Goal: Information Seeking & Learning: Learn about a topic

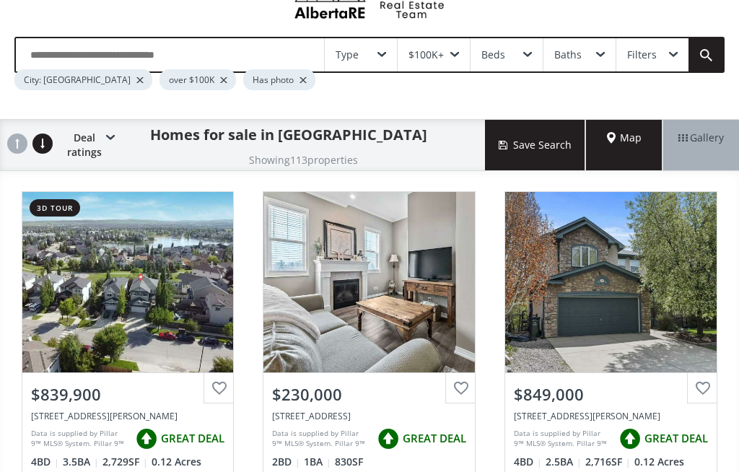
scroll to position [61, 0]
click at [91, 291] on div "View Photos & Details" at bounding box center [127, 282] width 211 height 180
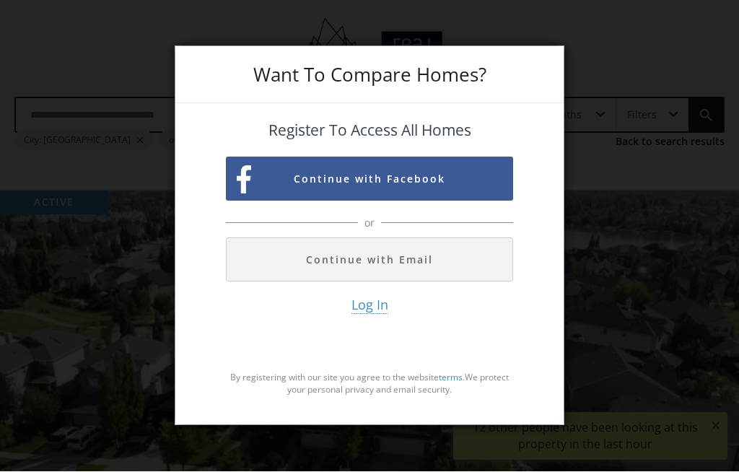
click at [465, 278] on button "Continue with Email" at bounding box center [369, 260] width 287 height 44
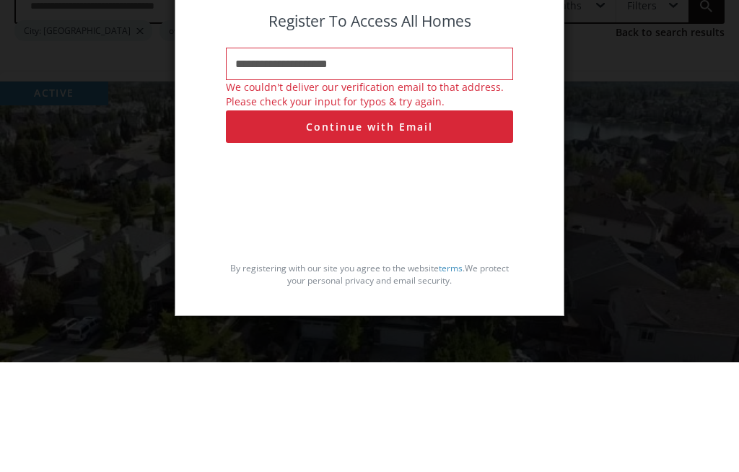
click at [405, 220] on button "Continue with Email" at bounding box center [369, 236] width 287 height 32
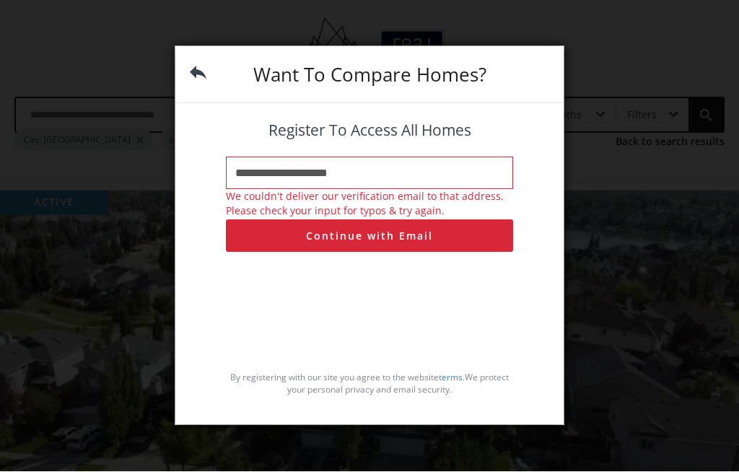
click at [273, 190] on input "**********" at bounding box center [369, 173] width 287 height 32
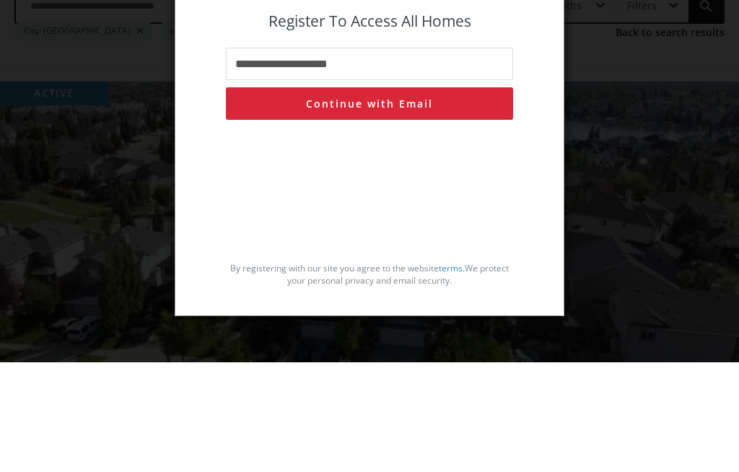
type input "**********"
click at [436, 197] on button "Continue with Email" at bounding box center [369, 213] width 287 height 32
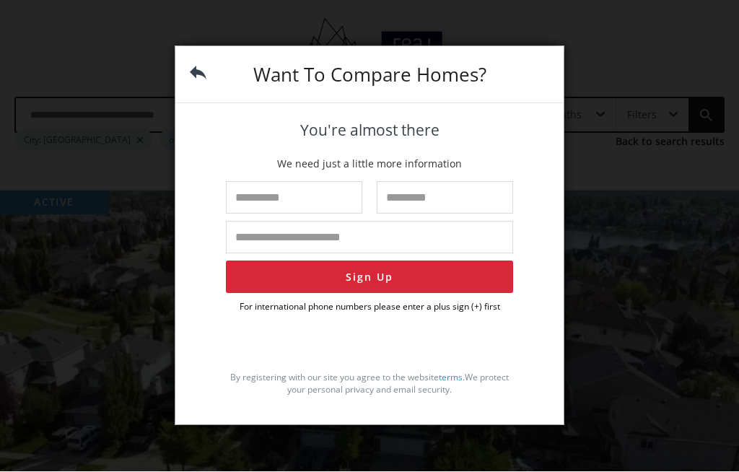
click at [308, 214] on input "text" at bounding box center [294, 198] width 136 height 32
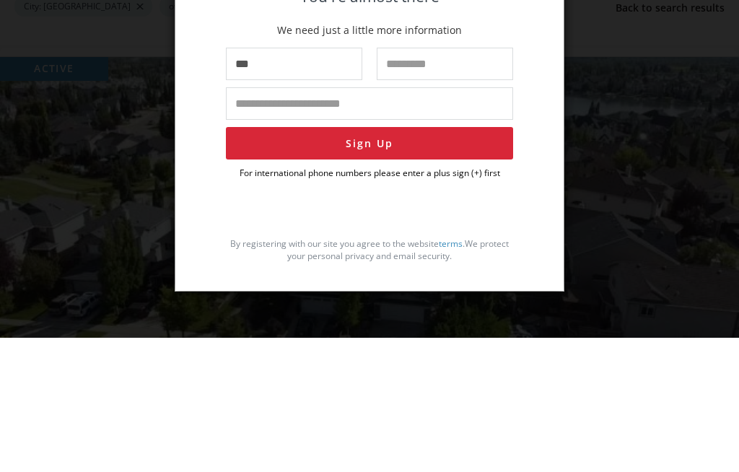
type input "***"
click at [466, 182] on input "text" at bounding box center [445, 198] width 136 height 32
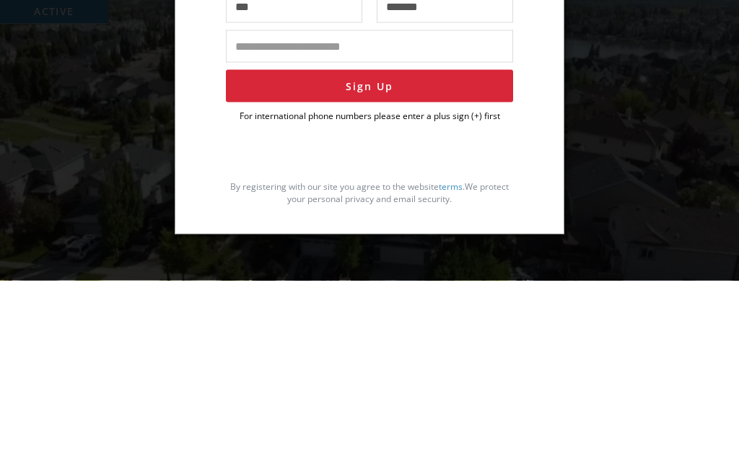
type input "*******"
click at [416, 221] on input "tel" at bounding box center [369, 237] width 287 height 32
type input "**********"
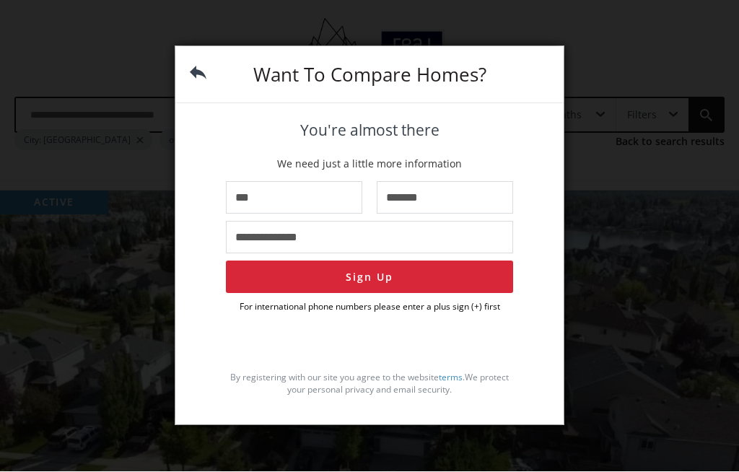
click at [413, 294] on button "Sign Up" at bounding box center [369, 277] width 287 height 32
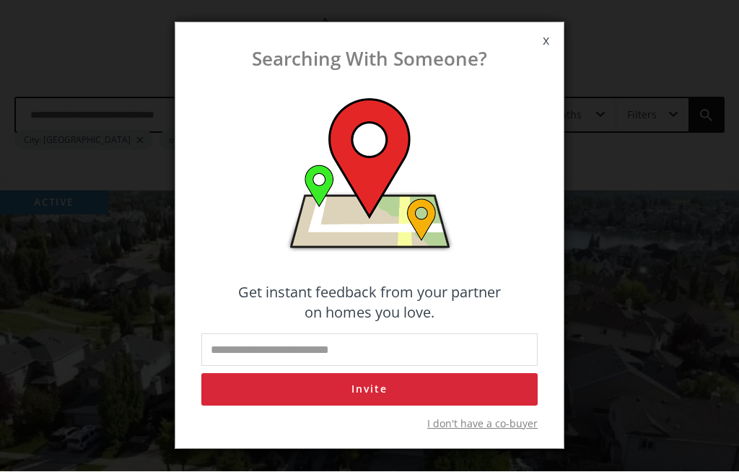
click at [546, 61] on span "x" at bounding box center [545, 41] width 35 height 40
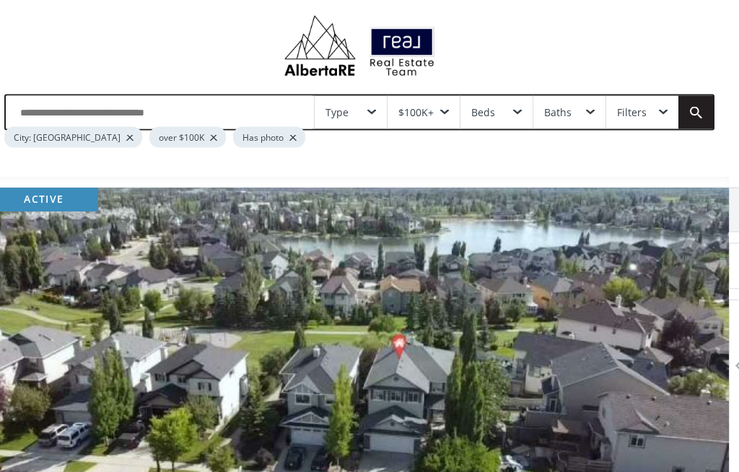
scroll to position [0, 10]
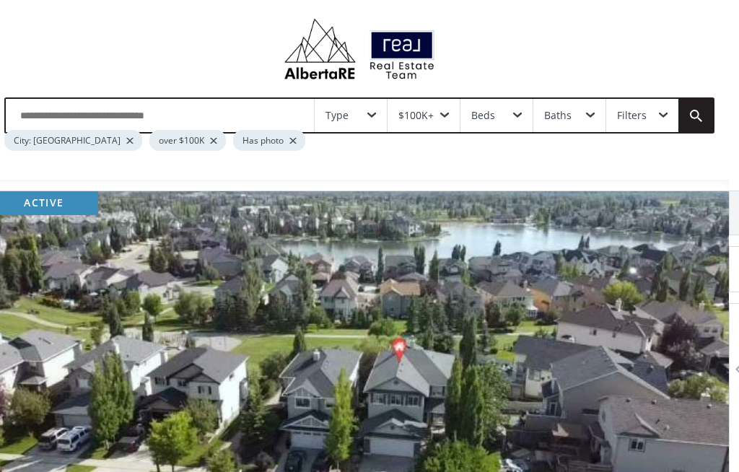
click at [55, 111] on input "text" at bounding box center [160, 115] width 308 height 33
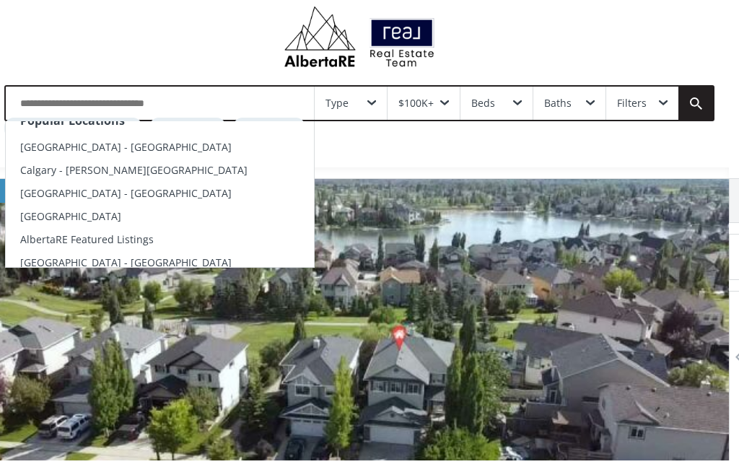
scroll to position [24, 0]
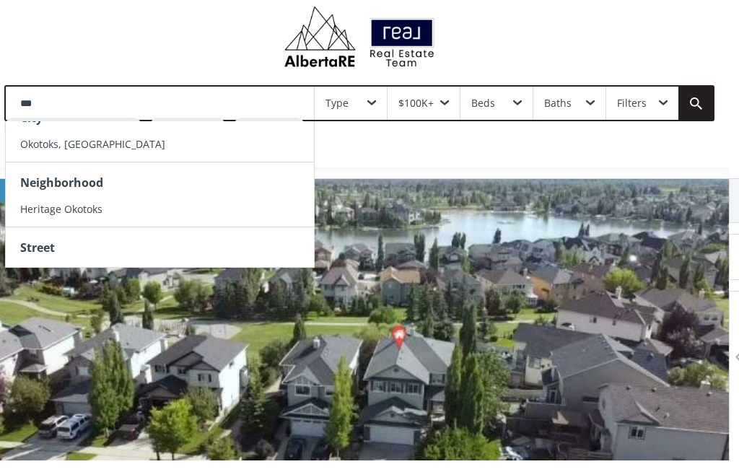
type input "***"
click at [47, 214] on span "Heritage Okotoks" at bounding box center [61, 221] width 82 height 14
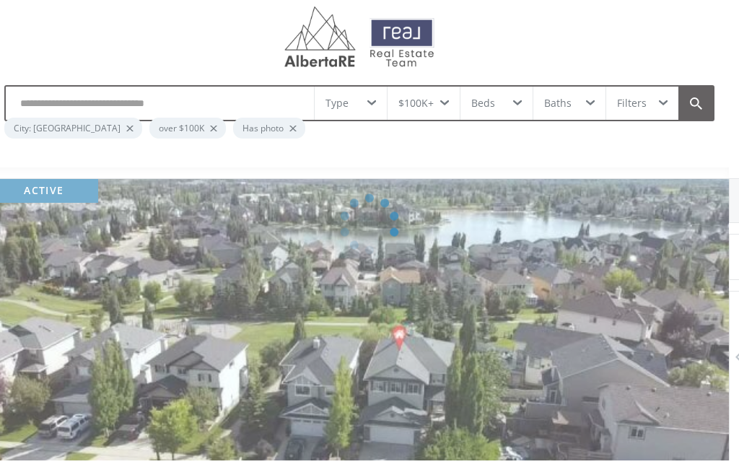
scroll to position [12, 10]
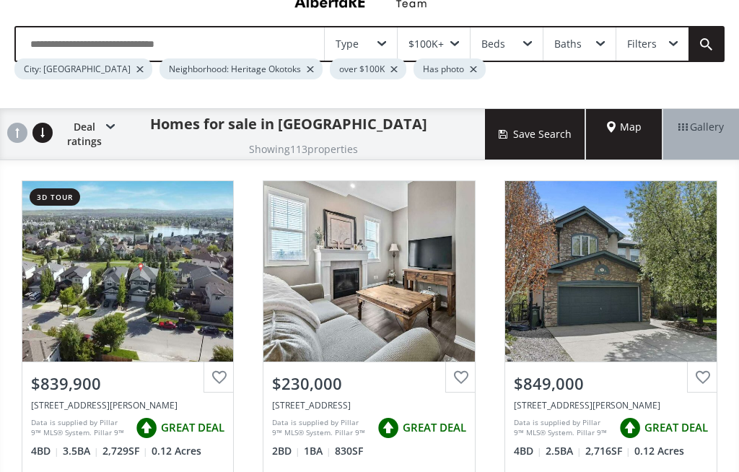
scroll to position [74, 0]
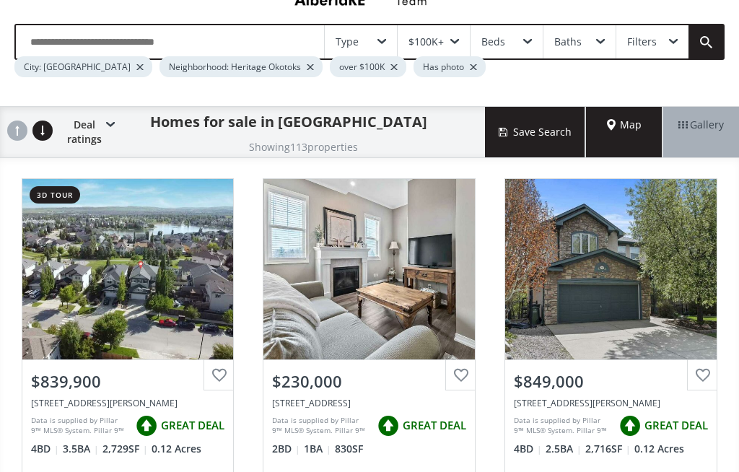
click at [106, 294] on div "View Photos & Details" at bounding box center [127, 269] width 211 height 180
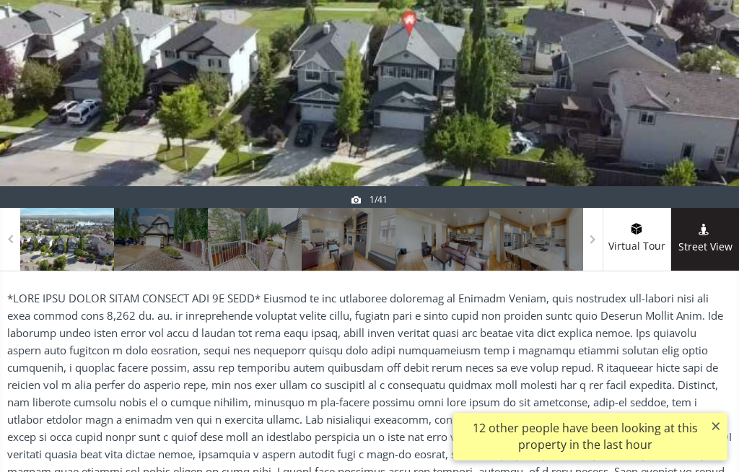
scroll to position [263, 0]
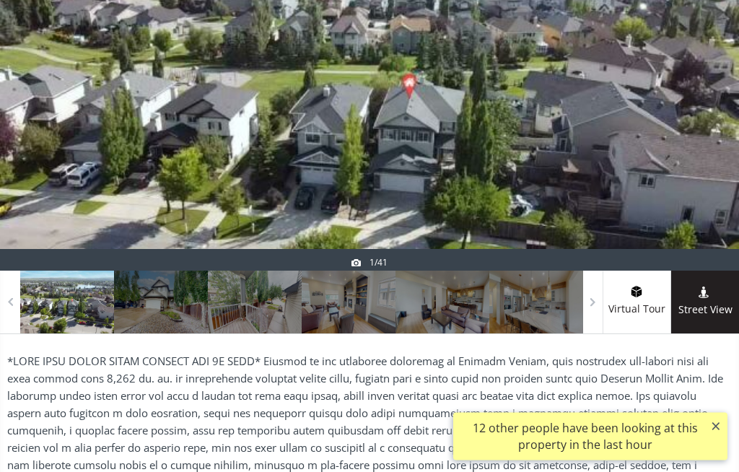
click at [143, 303] on div at bounding box center [161, 302] width 94 height 63
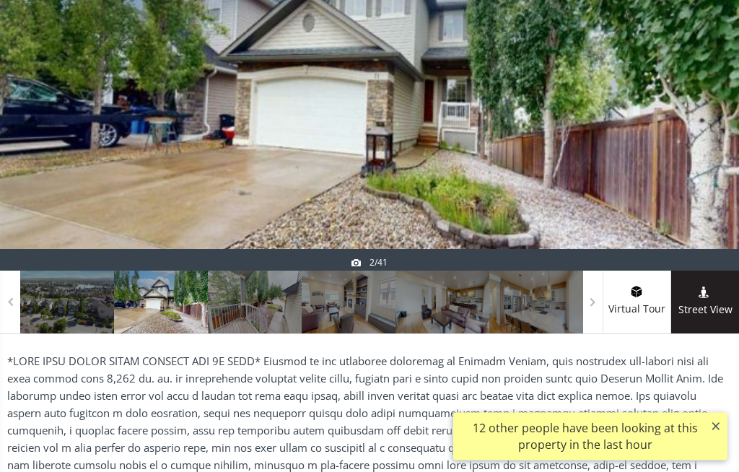
scroll to position [264, 0]
click at [232, 309] on div at bounding box center [255, 302] width 94 height 63
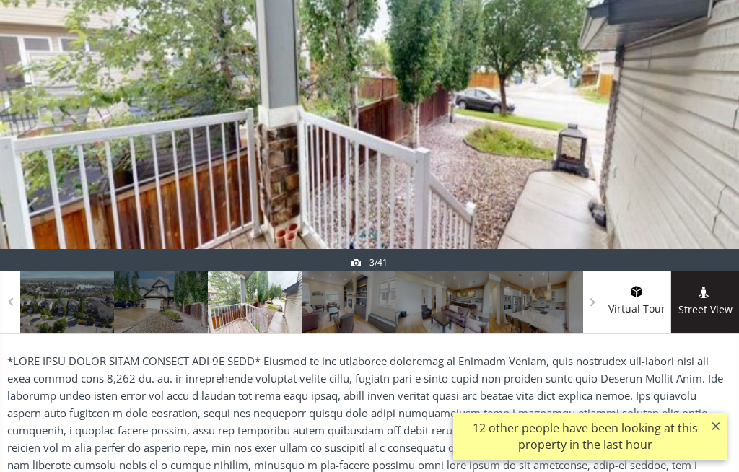
click at [365, 304] on div at bounding box center [349, 302] width 94 height 63
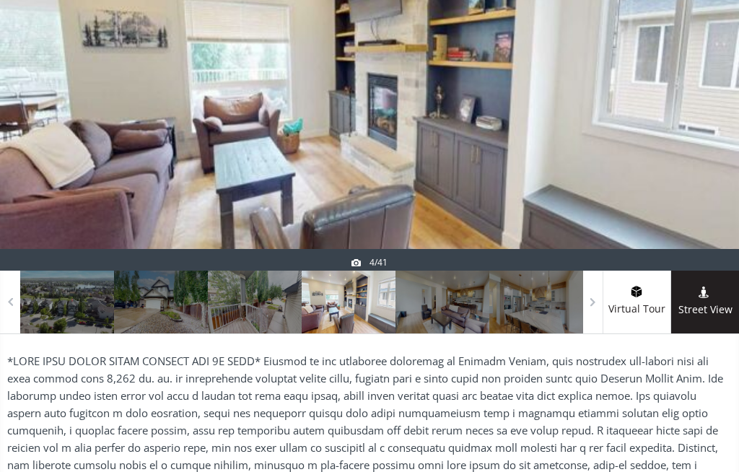
click at [456, 299] on div at bounding box center [442, 302] width 94 height 63
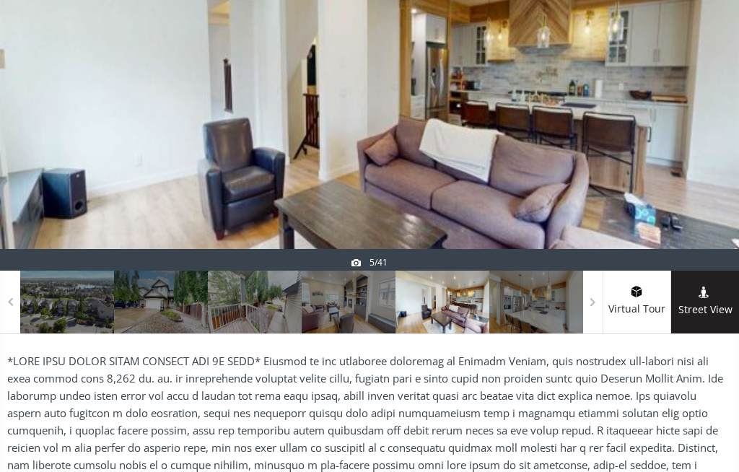
click at [545, 291] on div at bounding box center [536, 302] width 94 height 63
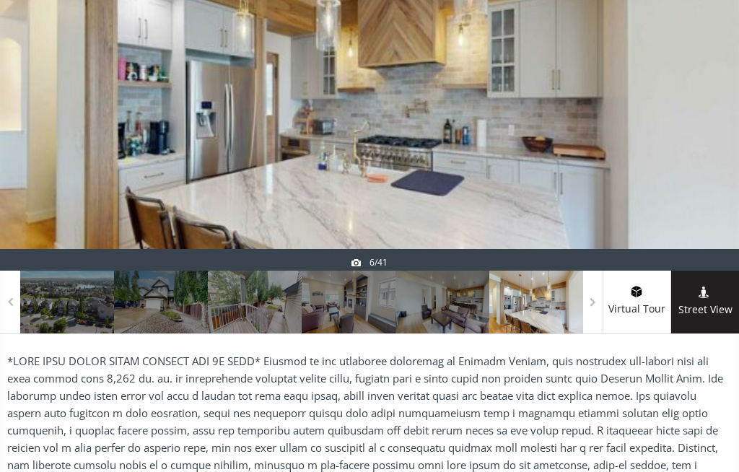
click at [0, 0] on span at bounding box center [0, 0] width 0 height 0
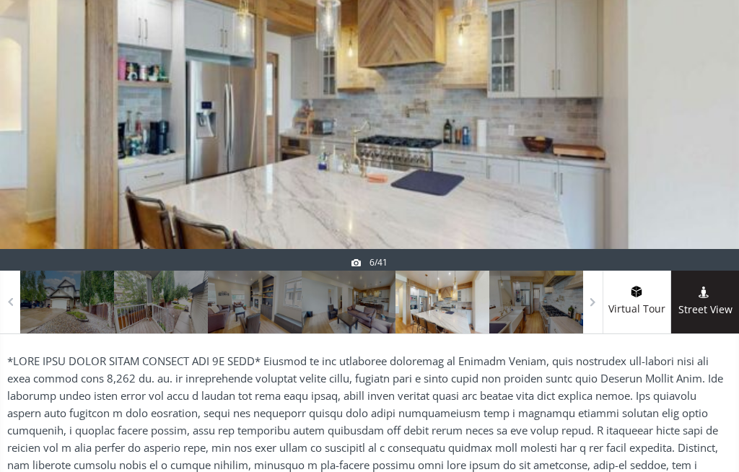
click at [545, 308] on div at bounding box center [536, 302] width 94 height 63
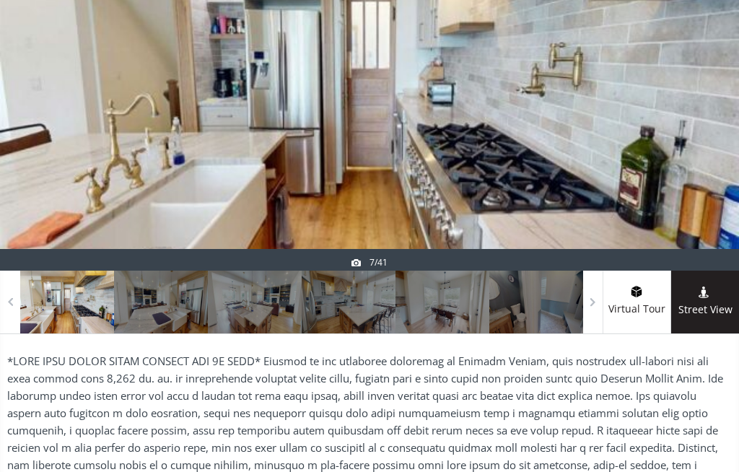
click at [0, 0] on span at bounding box center [0, 0] width 0 height 0
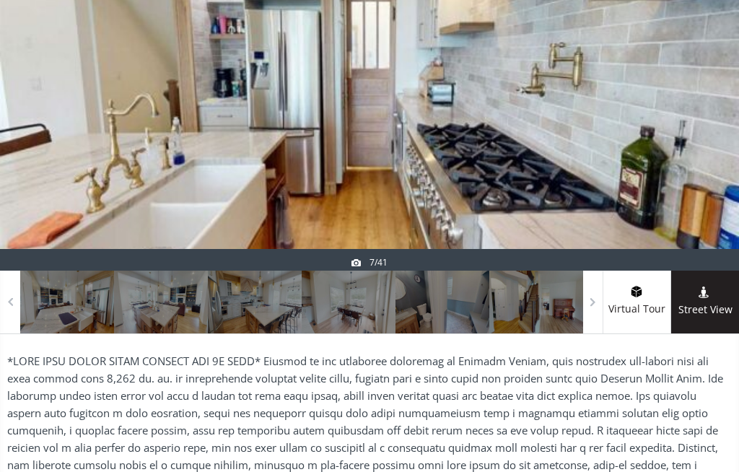
click at [548, 299] on div at bounding box center [536, 302] width 94 height 63
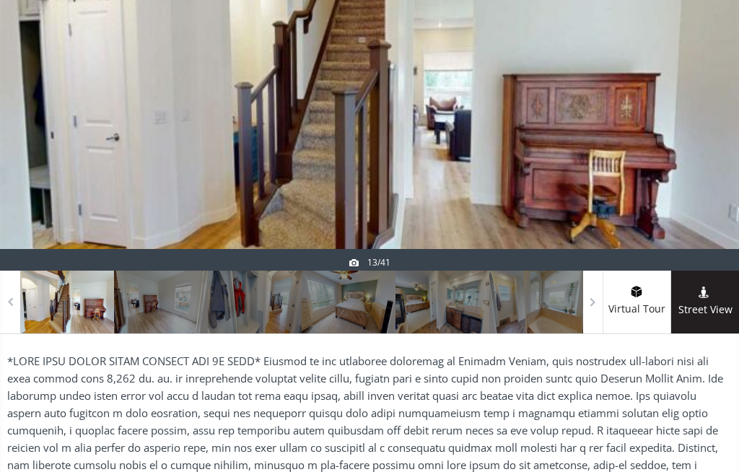
click at [0, 0] on span at bounding box center [0, 0] width 0 height 0
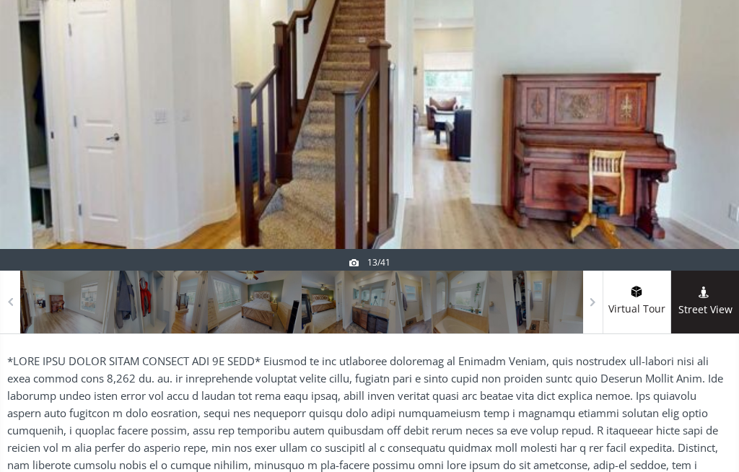
click at [580, 294] on div at bounding box center [536, 302] width 94 height 63
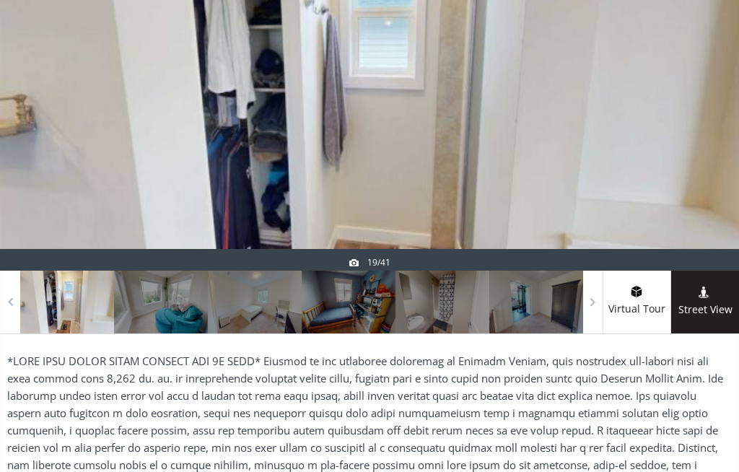
click at [548, 304] on div at bounding box center [536, 302] width 94 height 63
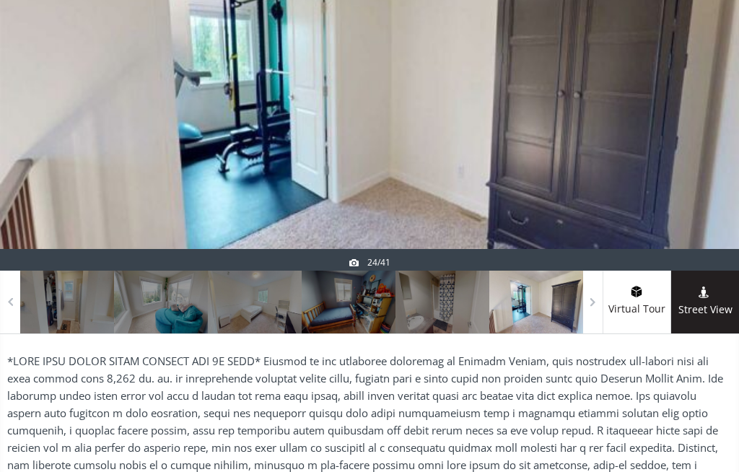
click at [620, 299] on span at bounding box center [636, 293] width 68 height 14
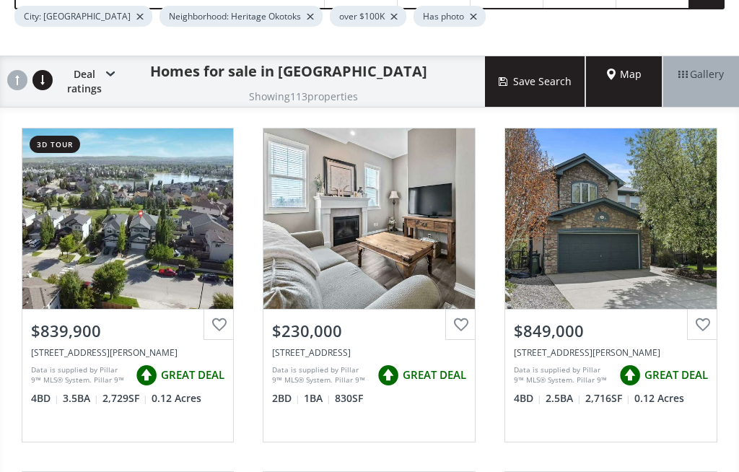
click at [643, 231] on div "View Photos & Details" at bounding box center [610, 218] width 211 height 180
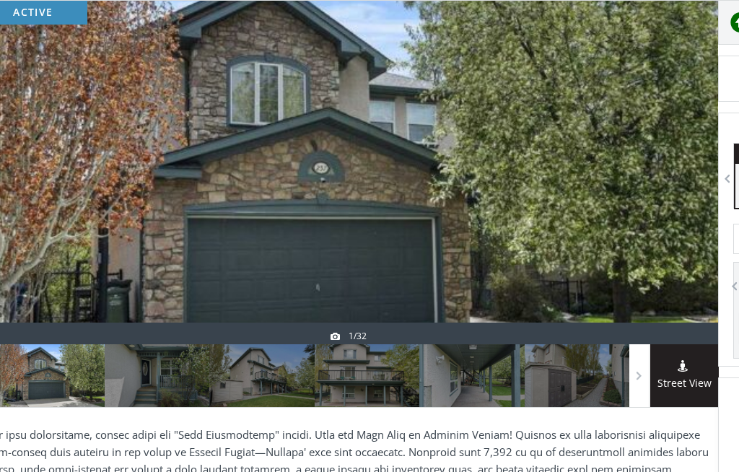
scroll to position [190, 18]
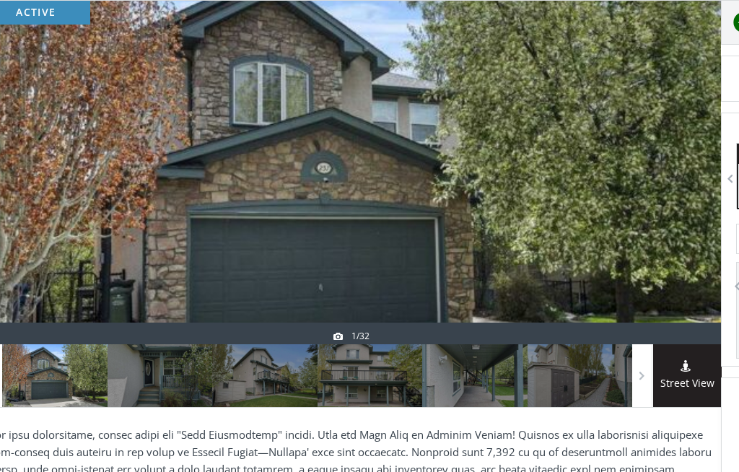
click at [159, 376] on div at bounding box center [159, 375] width 105 height 63
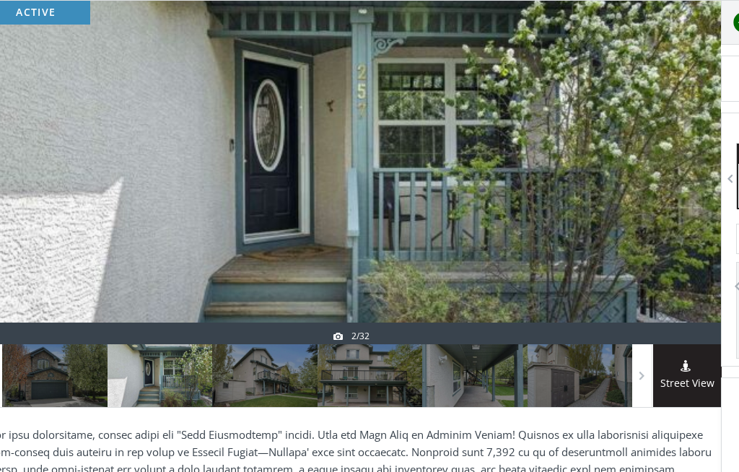
click at [258, 369] on div at bounding box center [264, 375] width 105 height 63
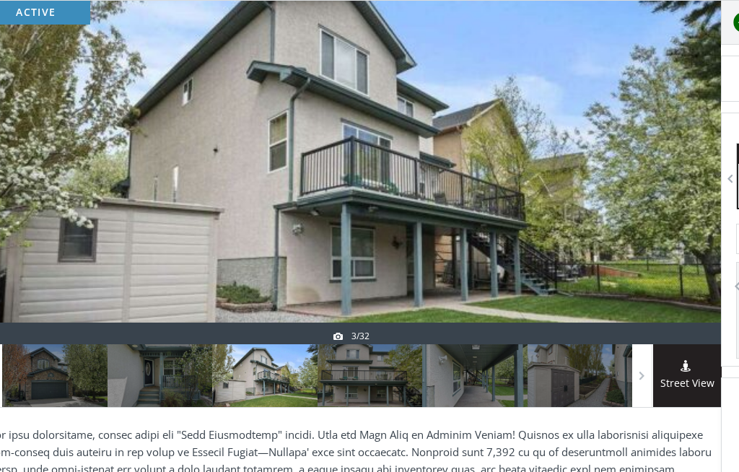
click at [393, 377] on div at bounding box center [369, 375] width 105 height 63
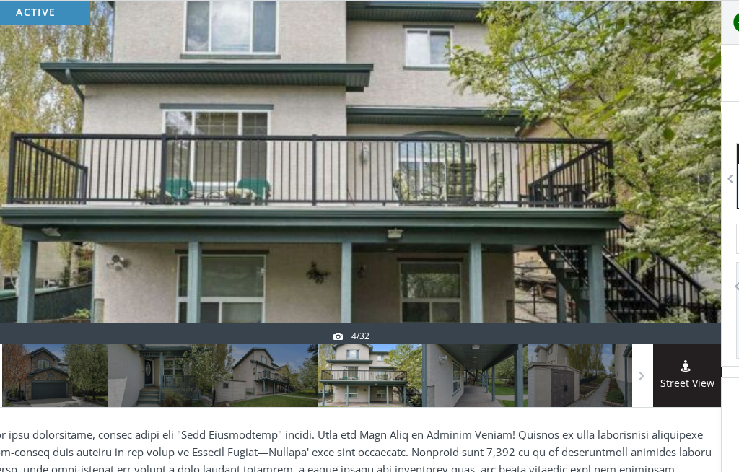
click at [480, 367] on div at bounding box center [474, 375] width 105 height 63
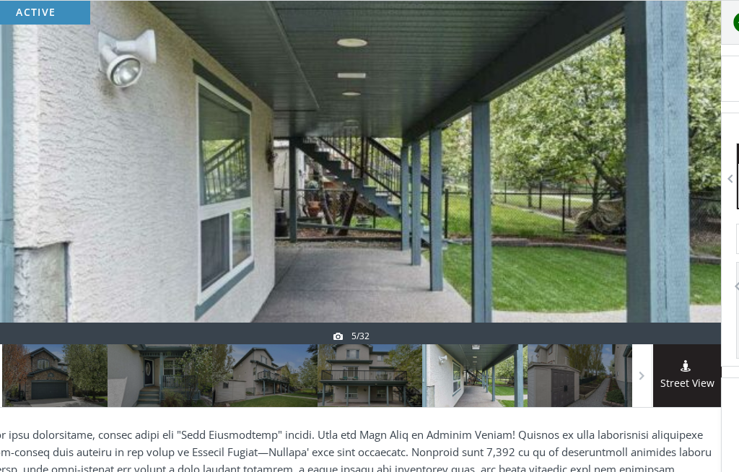
click at [498, 371] on div at bounding box center [474, 375] width 105 height 63
click at [574, 372] on div at bounding box center [579, 375] width 105 height 63
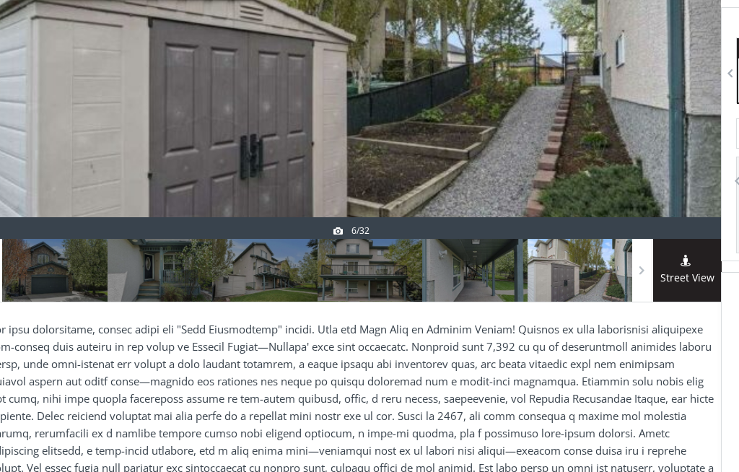
scroll to position [296, 18]
click at [0, 0] on span at bounding box center [0, 0] width 0 height 0
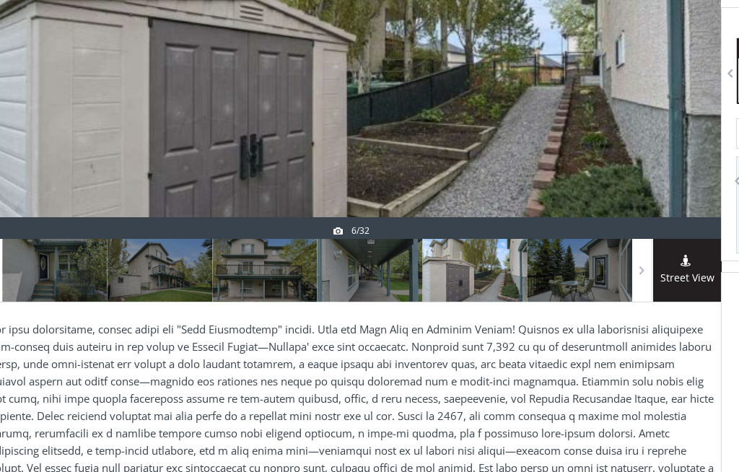
click at [654, 271] on span "Street View" at bounding box center [687, 278] width 69 height 17
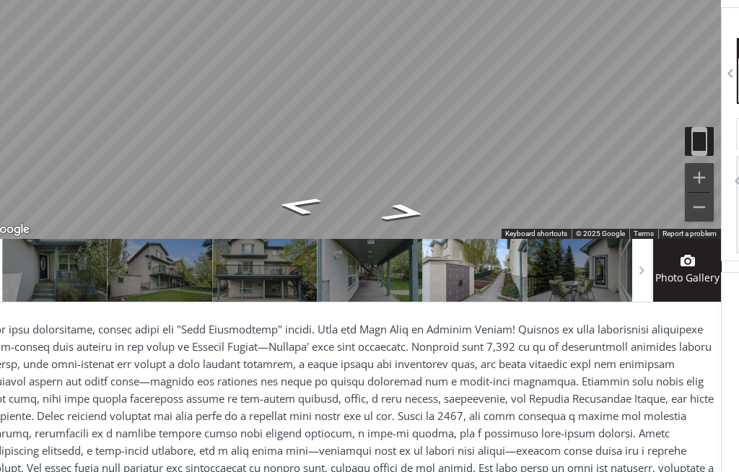
click at [0, 0] on span at bounding box center [0, 0] width 0 height 0
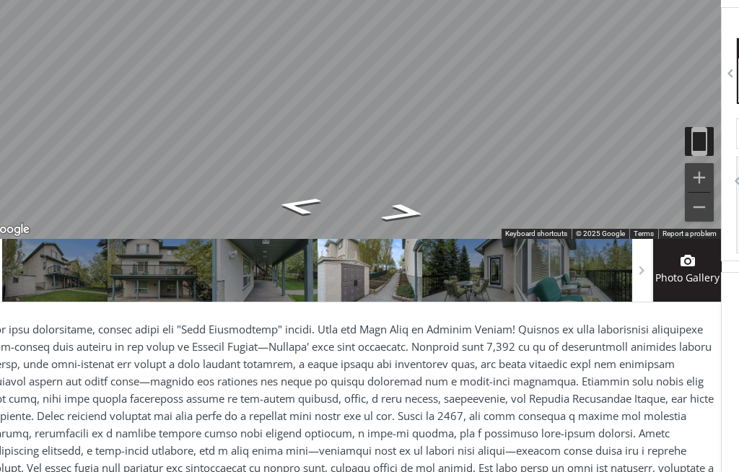
click at [0, 0] on span at bounding box center [0, 0] width 0 height 0
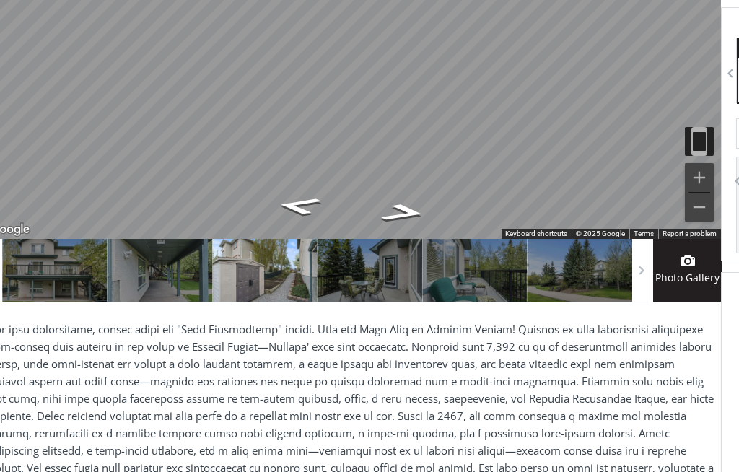
click at [651, 266] on div at bounding box center [642, 270] width 20 height 63
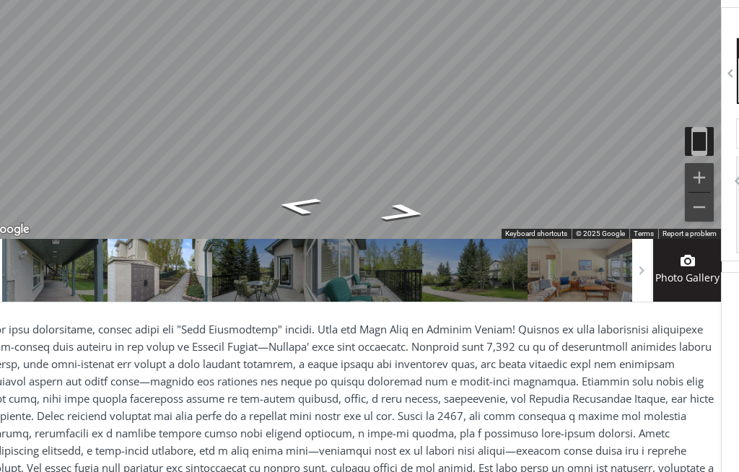
click at [657, 266] on span at bounding box center [687, 262] width 69 height 15
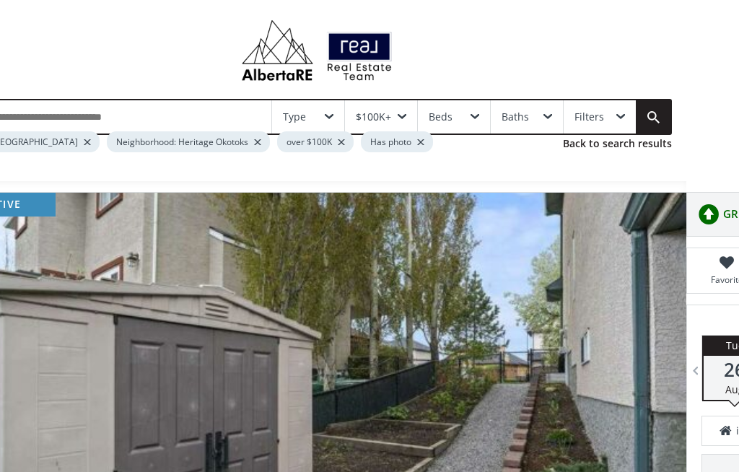
scroll to position [0, 53]
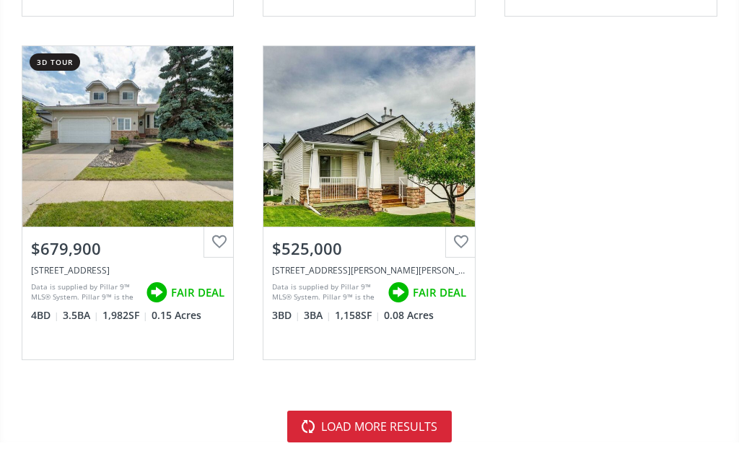
scroll to position [5768, 0]
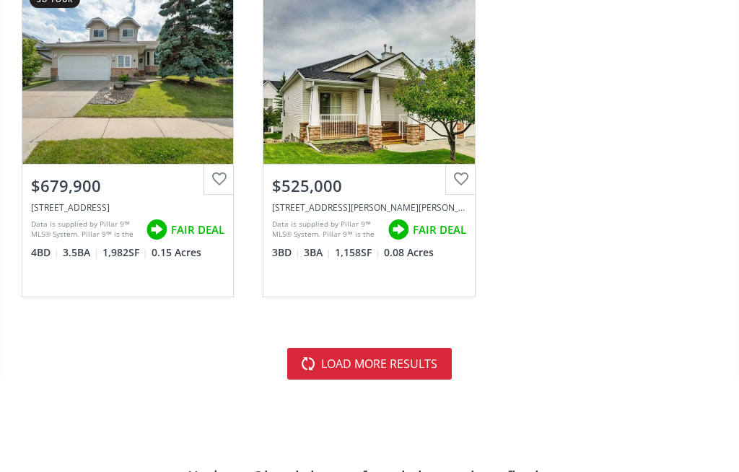
click at [399, 355] on button "load more results" at bounding box center [369, 364] width 164 height 32
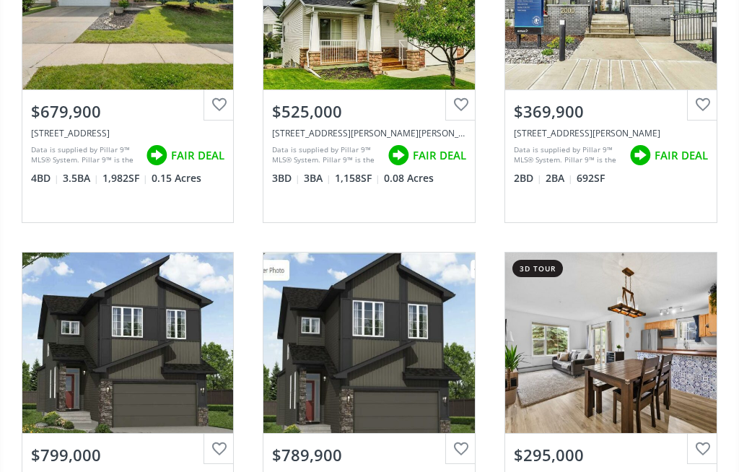
scroll to position [5893, 0]
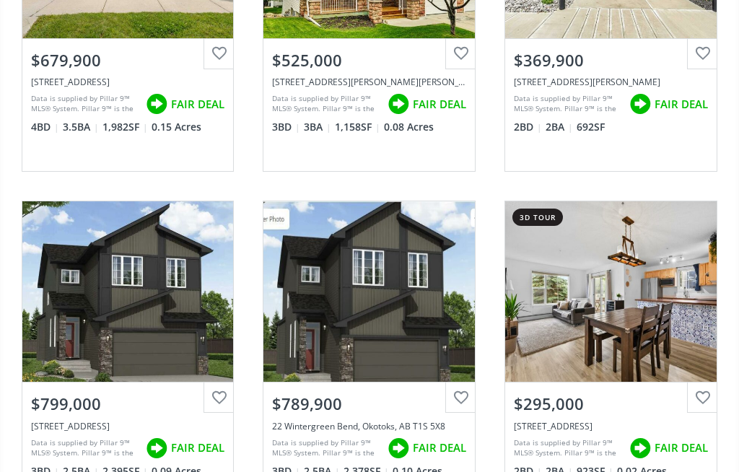
click at [116, 294] on div "View Photos & Details" at bounding box center [127, 291] width 211 height 180
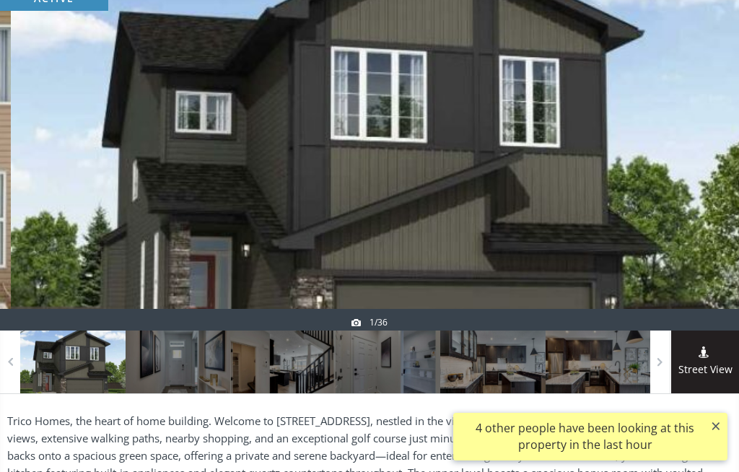
scroll to position [211, 0]
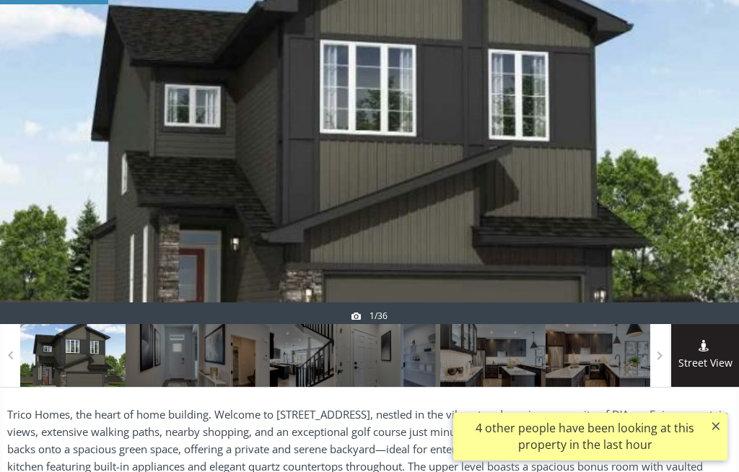
click at [175, 349] on div at bounding box center [178, 355] width 105 height 63
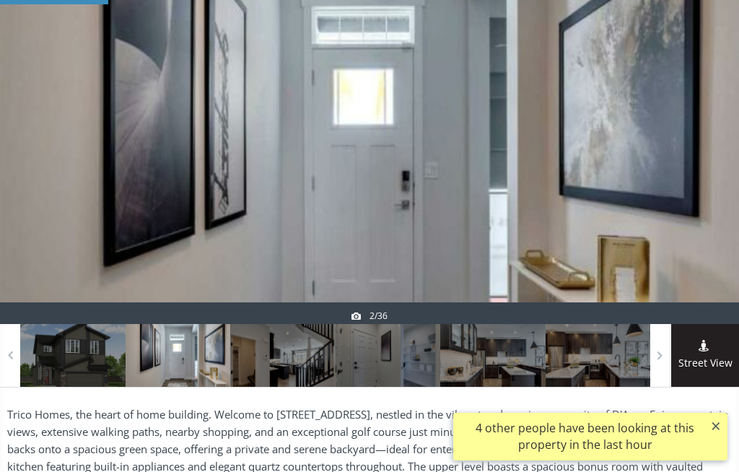
click at [211, 358] on div at bounding box center [178, 355] width 105 height 63
click at [263, 360] on div at bounding box center [282, 355] width 105 height 63
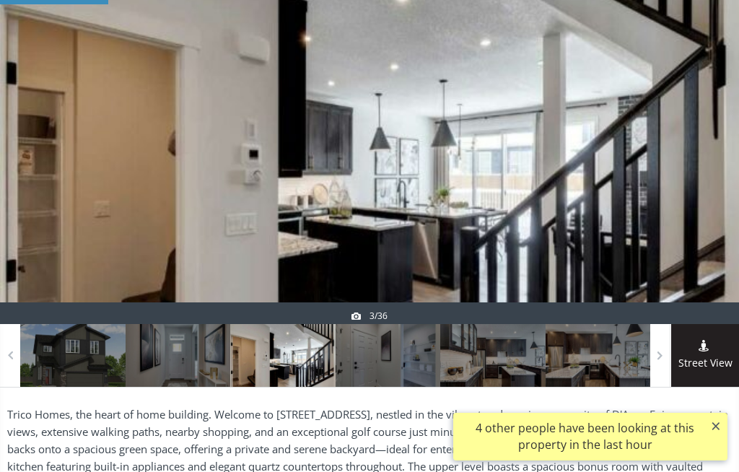
click at [564, 203] on div at bounding box center [369, 152] width 739 height 343
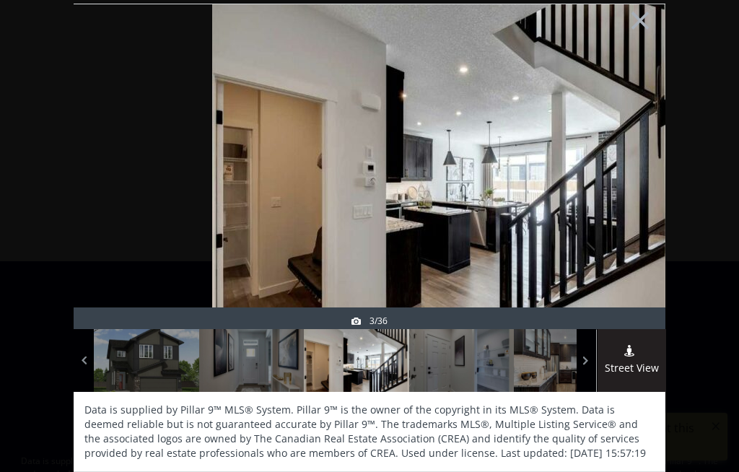
scroll to position [4, 0]
click at [550, 365] on div at bounding box center [566, 360] width 105 height 63
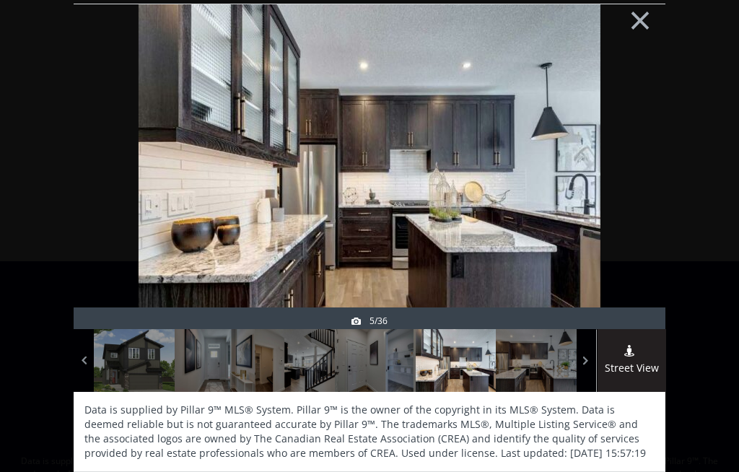
click at [0, 0] on span at bounding box center [0, 0] width 0 height 0
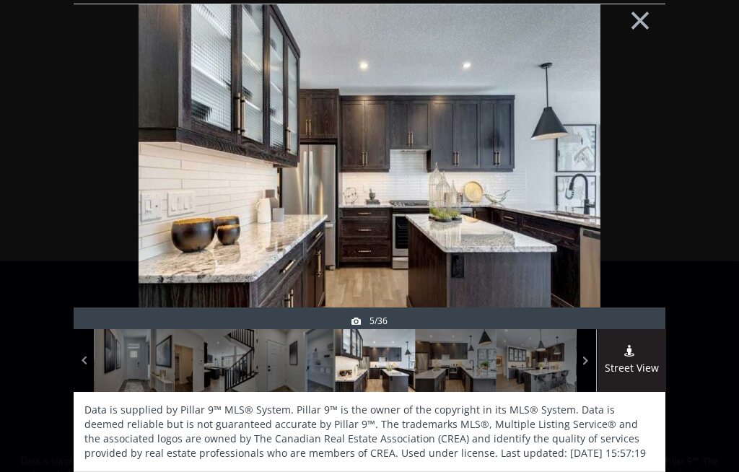
click at [450, 365] on div at bounding box center [456, 360] width 80 height 63
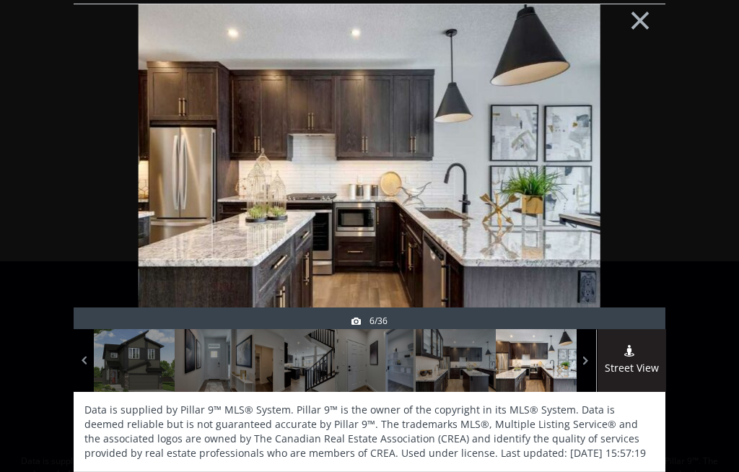
click at [0, 0] on span at bounding box center [0, 0] width 0 height 0
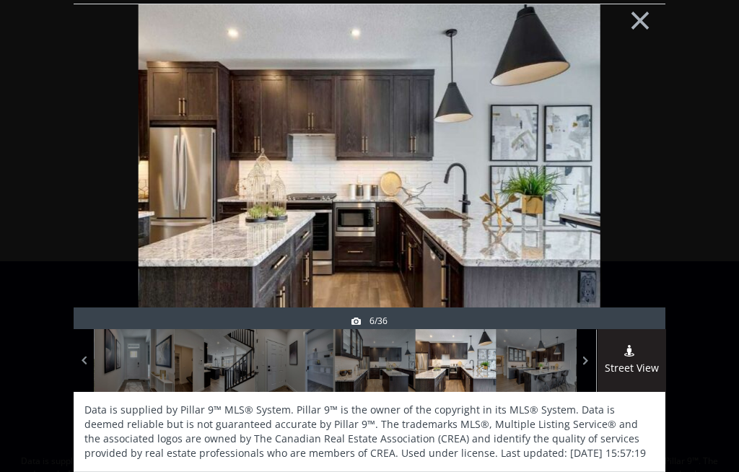
click at [590, 350] on div at bounding box center [586, 360] width 20 height 63
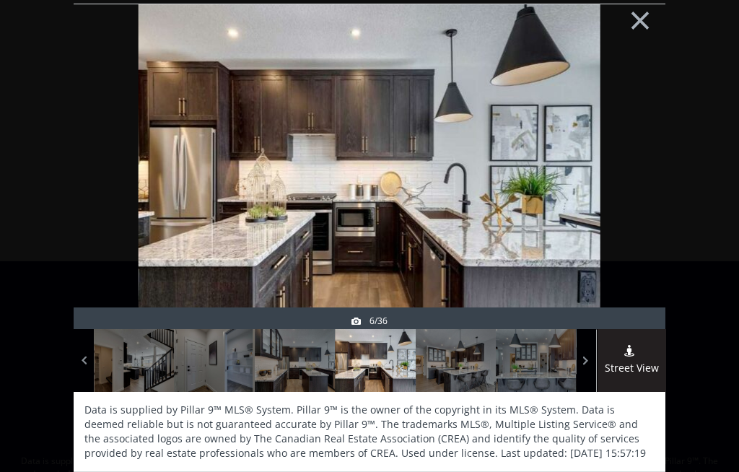
click at [469, 366] on div at bounding box center [456, 360] width 80 height 63
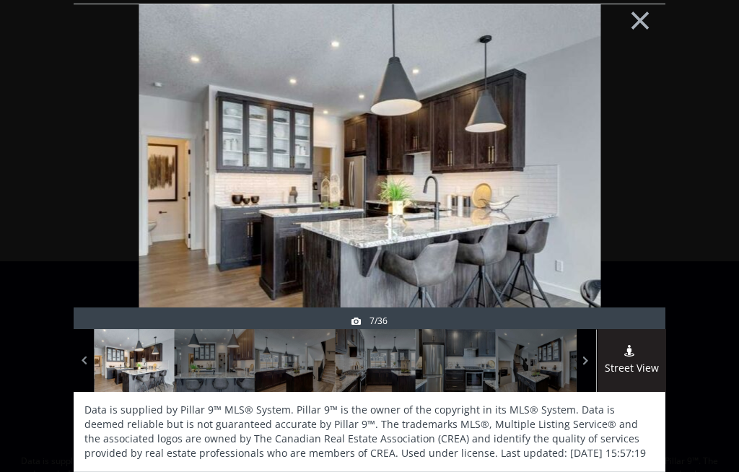
click at [0, 0] on span at bounding box center [0, 0] width 0 height 0
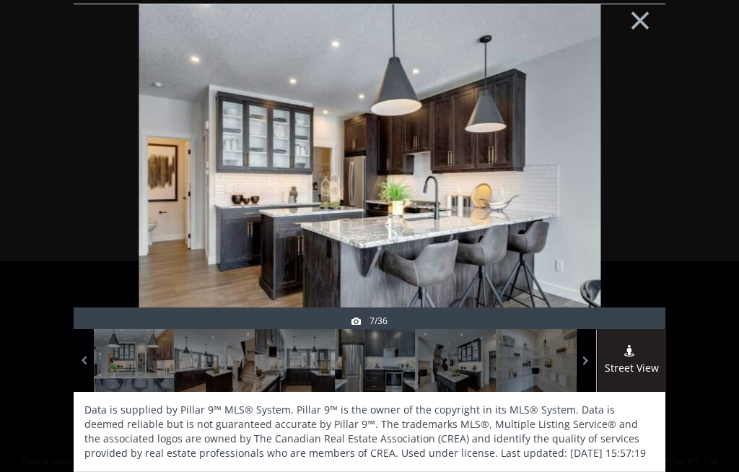
click at [494, 361] on div at bounding box center [456, 360] width 80 height 63
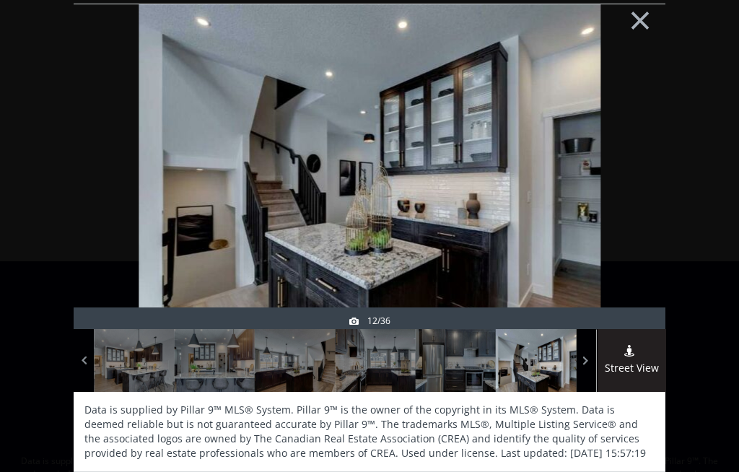
click at [546, 358] on div at bounding box center [536, 360] width 80 height 63
click at [0, 0] on span at bounding box center [0, 0] width 0 height 0
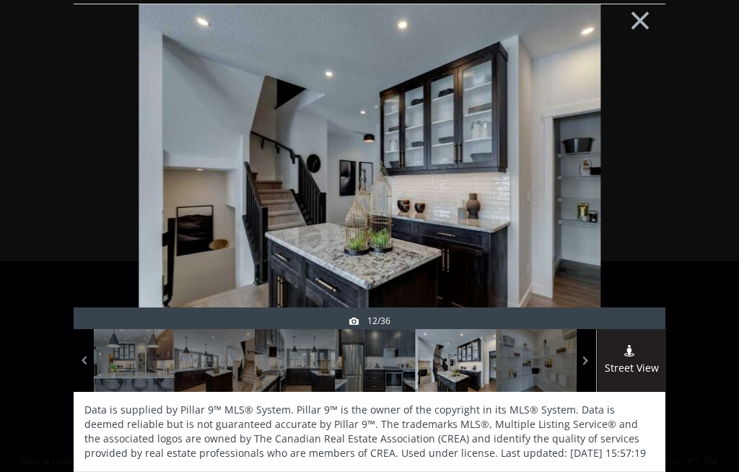
click at [566, 357] on div at bounding box center [536, 360] width 80 height 63
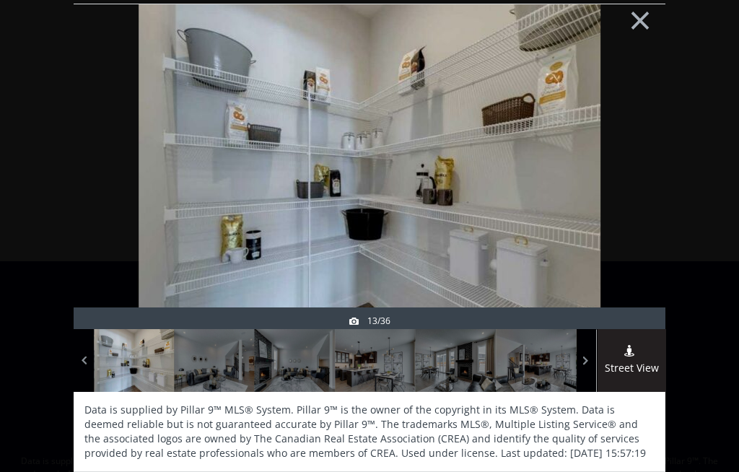
click at [0, 0] on span at bounding box center [0, 0] width 0 height 0
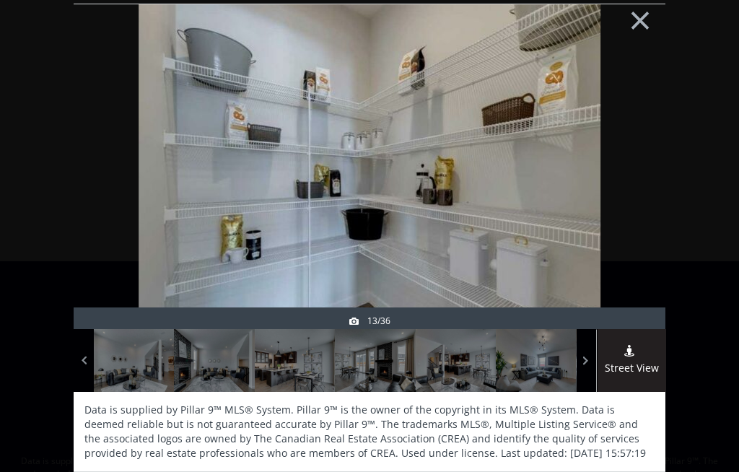
click at [0, 0] on span at bounding box center [0, 0] width 0 height 0
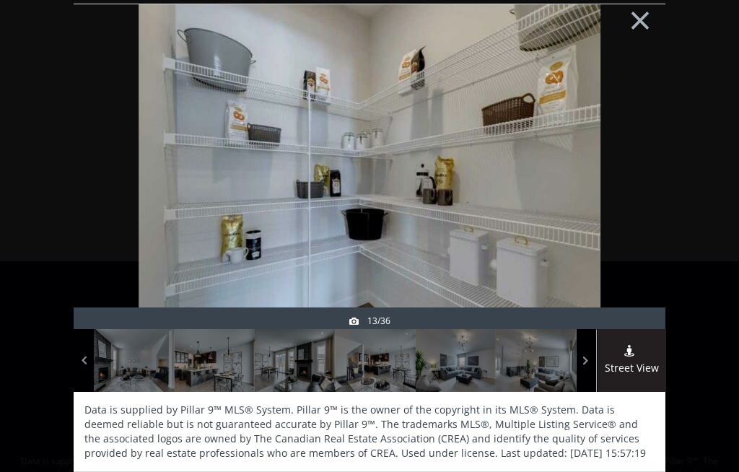
click at [122, 355] on div at bounding box center [134, 360] width 80 height 63
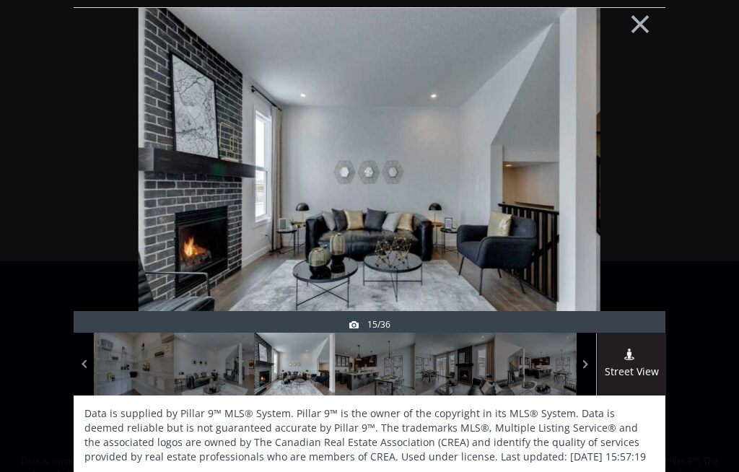
scroll to position [0, 0]
click at [443, 185] on img at bounding box center [370, 170] width 462 height 346
click at [377, 371] on div at bounding box center [375, 364] width 80 height 63
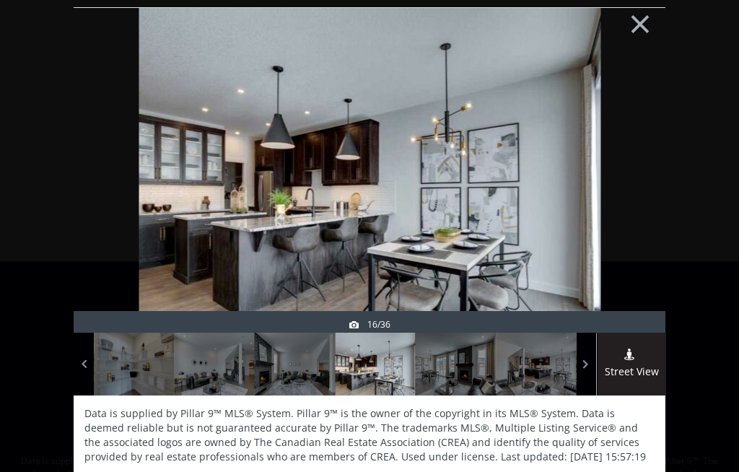
click at [454, 362] on div at bounding box center [456, 364] width 80 height 63
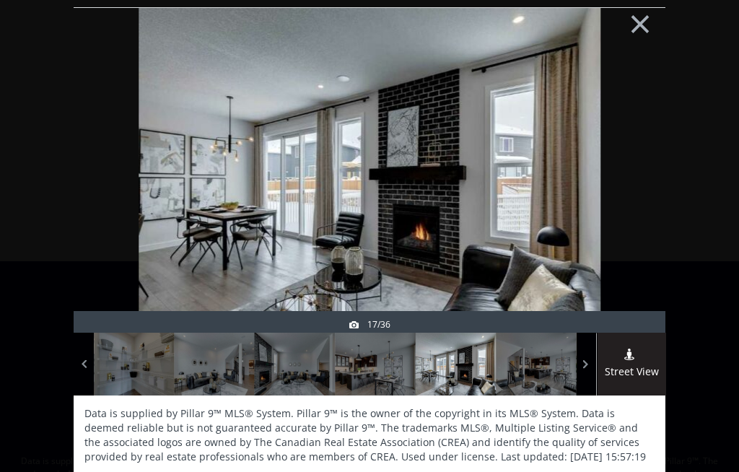
click at [524, 359] on div at bounding box center [536, 364] width 80 height 63
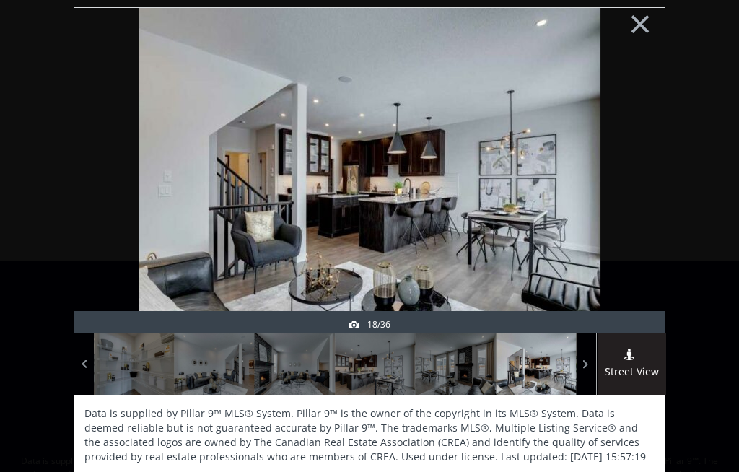
click at [0, 0] on span at bounding box center [0, 0] width 0 height 0
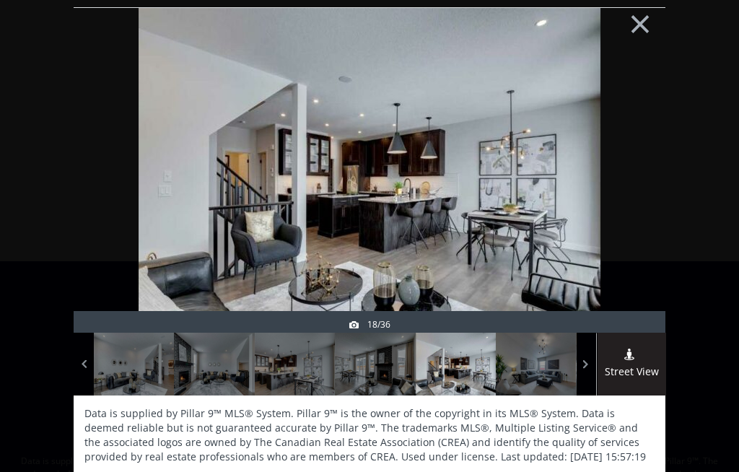
click at [550, 357] on div at bounding box center [536, 364] width 80 height 63
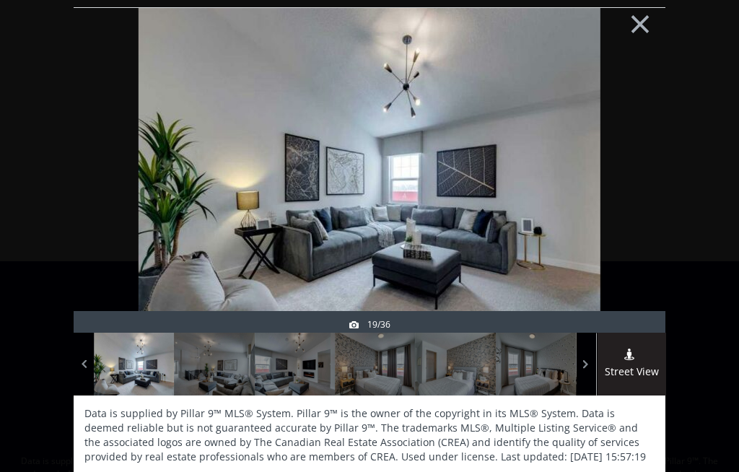
click at [386, 372] on div at bounding box center [375, 364] width 80 height 63
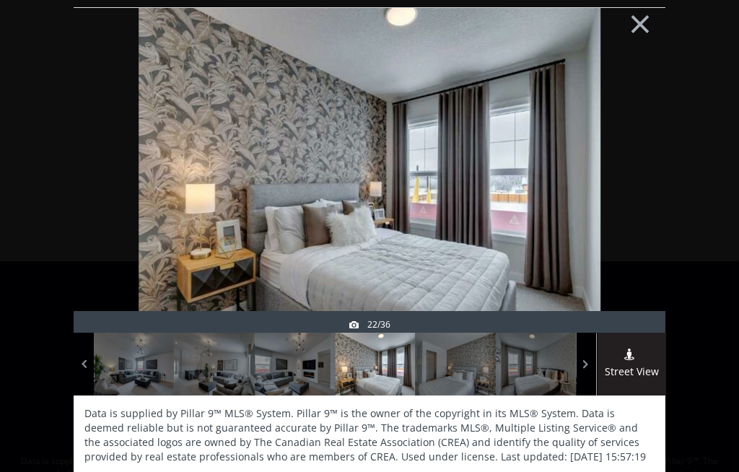
click at [474, 373] on div at bounding box center [456, 364] width 80 height 63
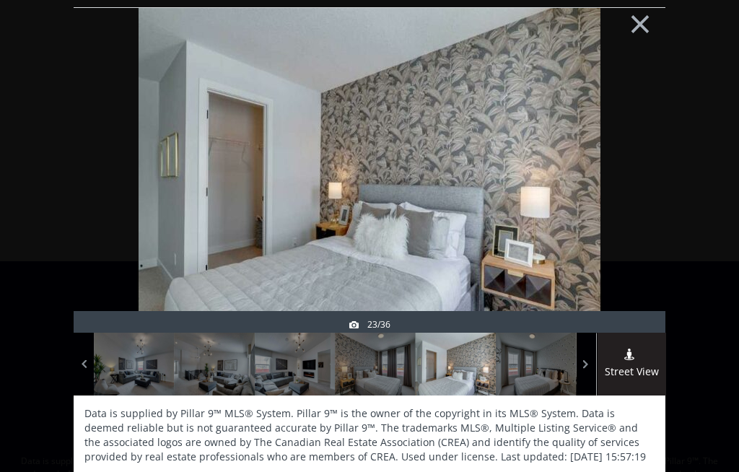
click at [542, 357] on div at bounding box center [536, 364] width 80 height 63
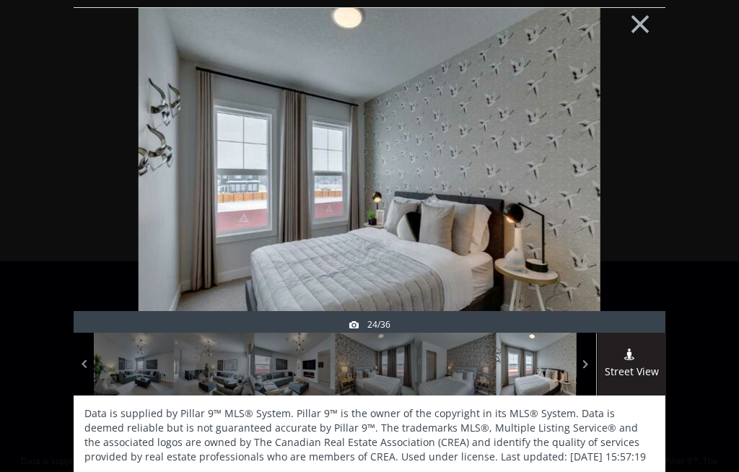
click at [592, 352] on div at bounding box center [586, 364] width 20 height 63
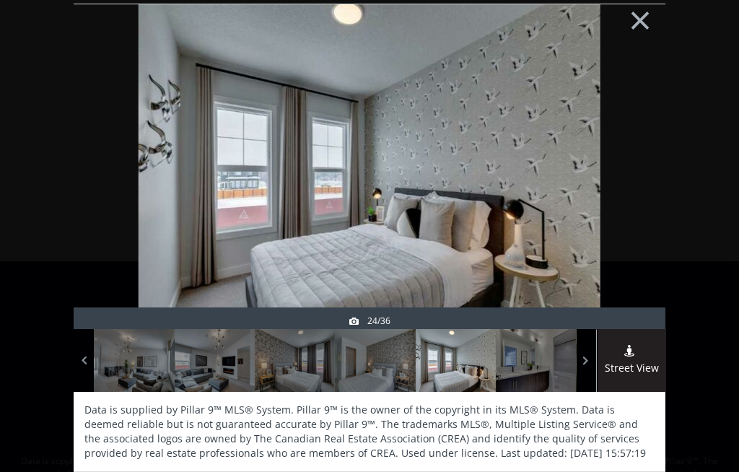
scroll to position [4, 0]
click at [648, 32] on button "×" at bounding box center [639, 18] width 79 height 59
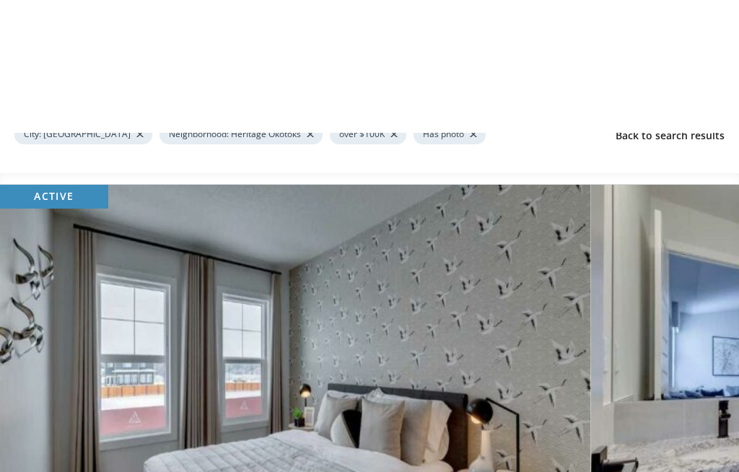
scroll to position [0, 0]
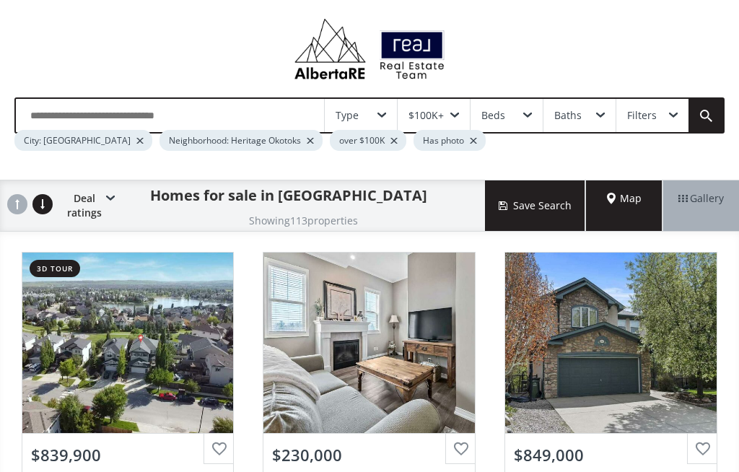
scroll to position [5944, 0]
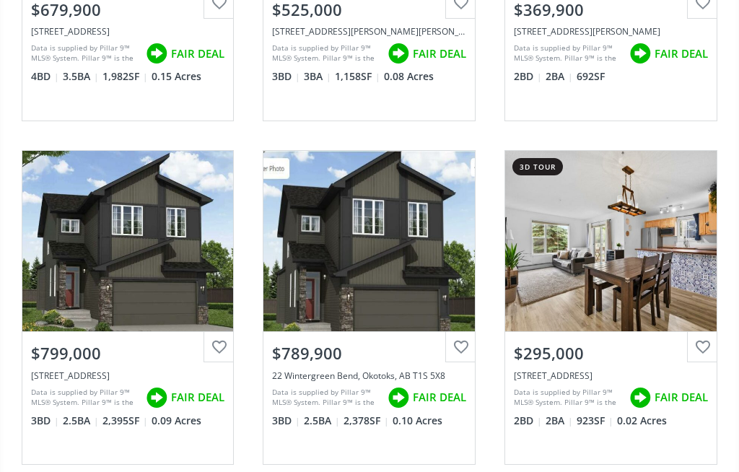
click at [413, 226] on div "View Photos & Details" at bounding box center [368, 241] width 211 height 180
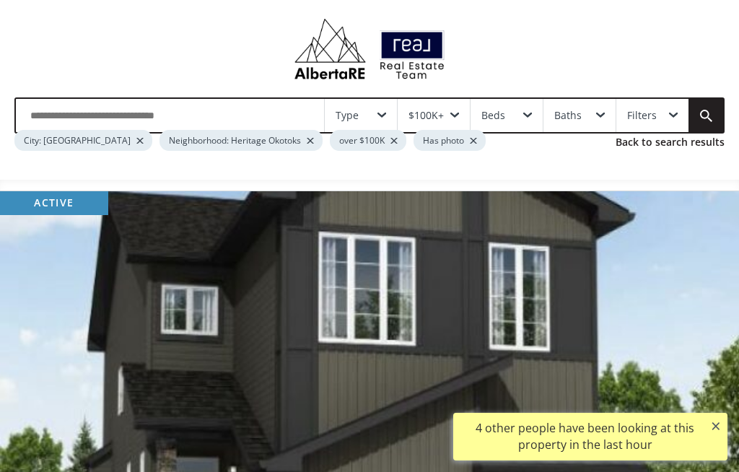
click at [716, 424] on button "×" at bounding box center [715, 426] width 23 height 26
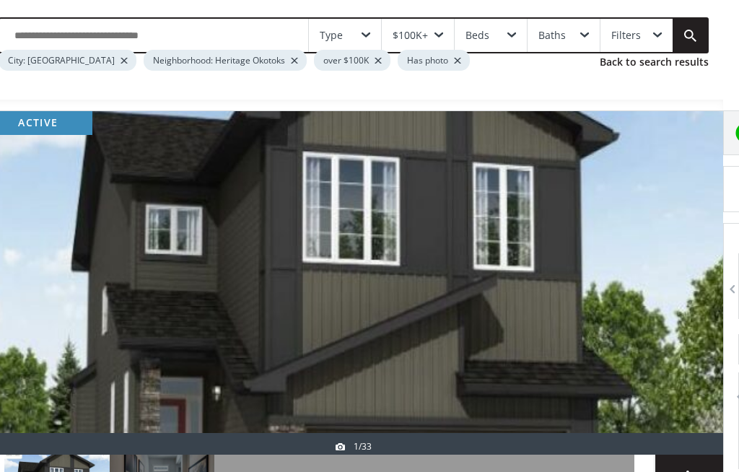
scroll to position [80, 0]
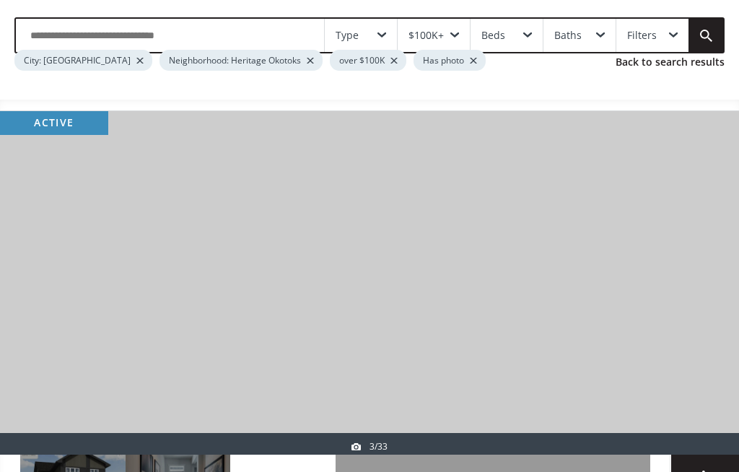
click at [380, 442] on div "3/33" at bounding box center [369, 446] width 36 height 12
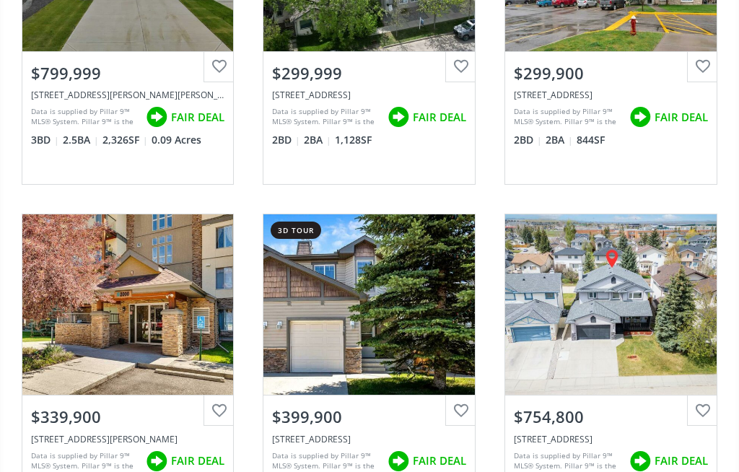
scroll to position [6935, 0]
